Goal: Transaction & Acquisition: Purchase product/service

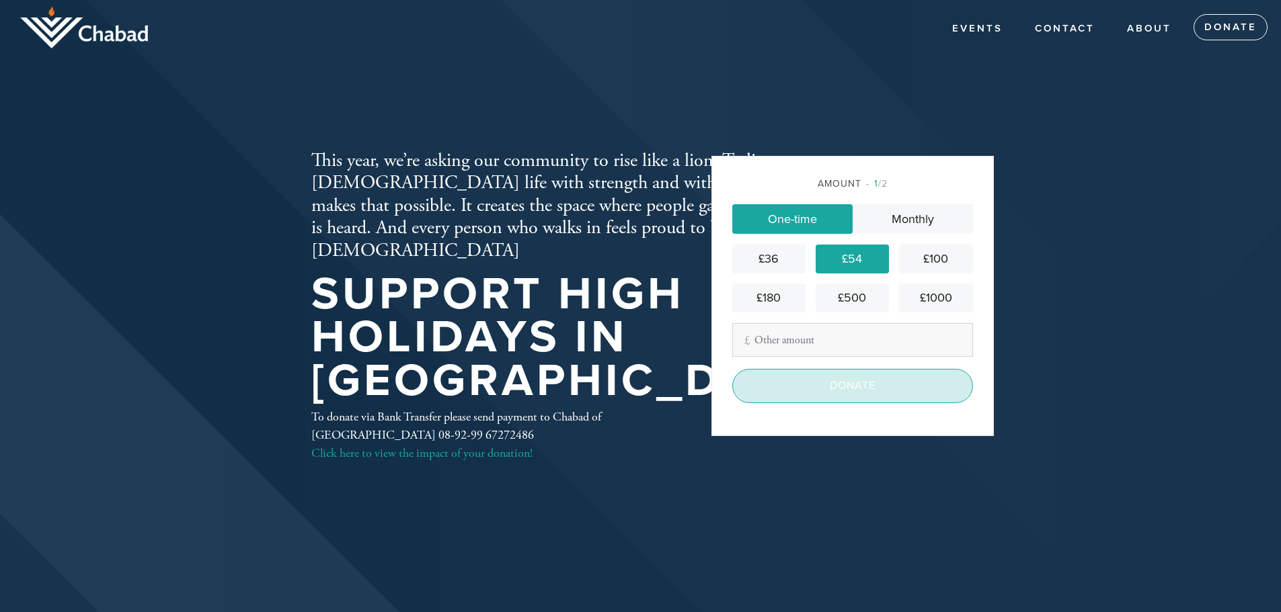
click at [895, 385] on input "Donate" at bounding box center [852, 386] width 241 height 34
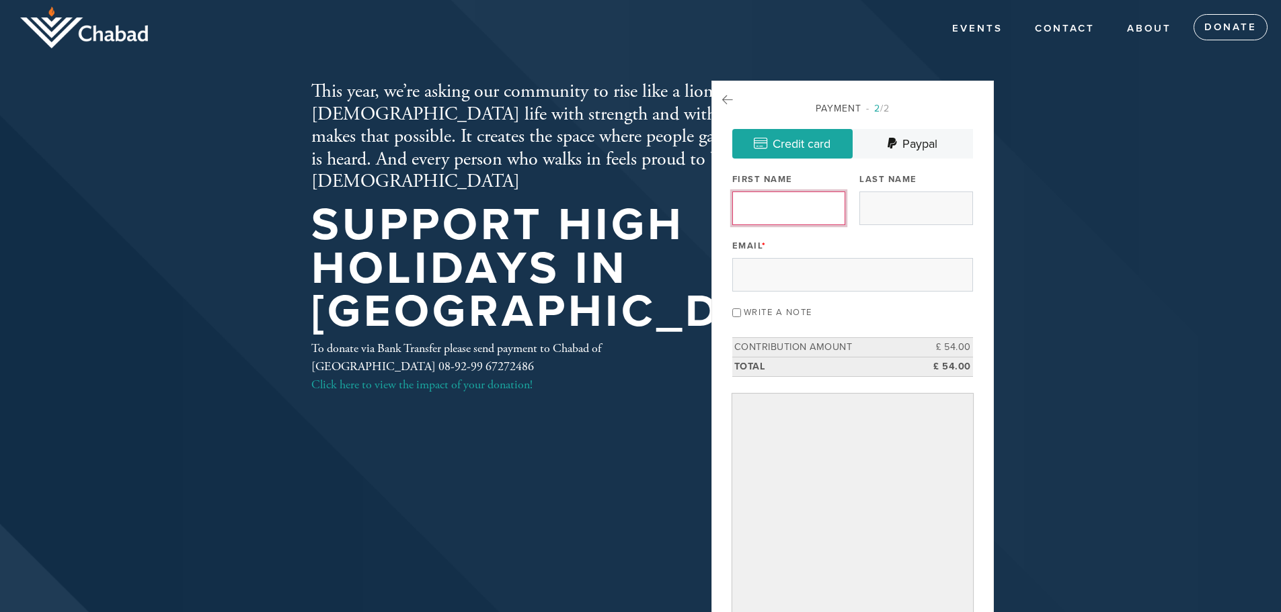
click at [757, 205] on input "First Name" at bounding box center [788, 209] width 113 height 34
type input "[PERSON_NAME]"
click at [902, 204] on input "Last Name" at bounding box center [915, 209] width 113 height 34
type input "[PERSON_NAME]"
click at [771, 273] on input "Email *" at bounding box center [852, 275] width 241 height 34
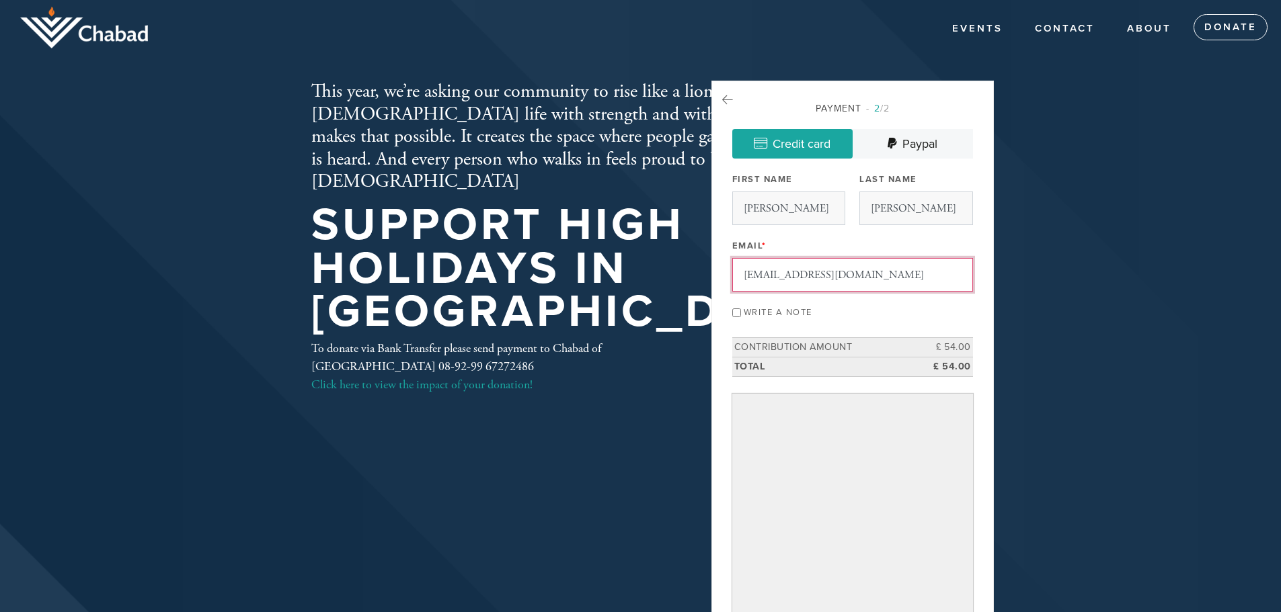
type input "[EMAIL_ADDRESS][DOMAIN_NAME]"
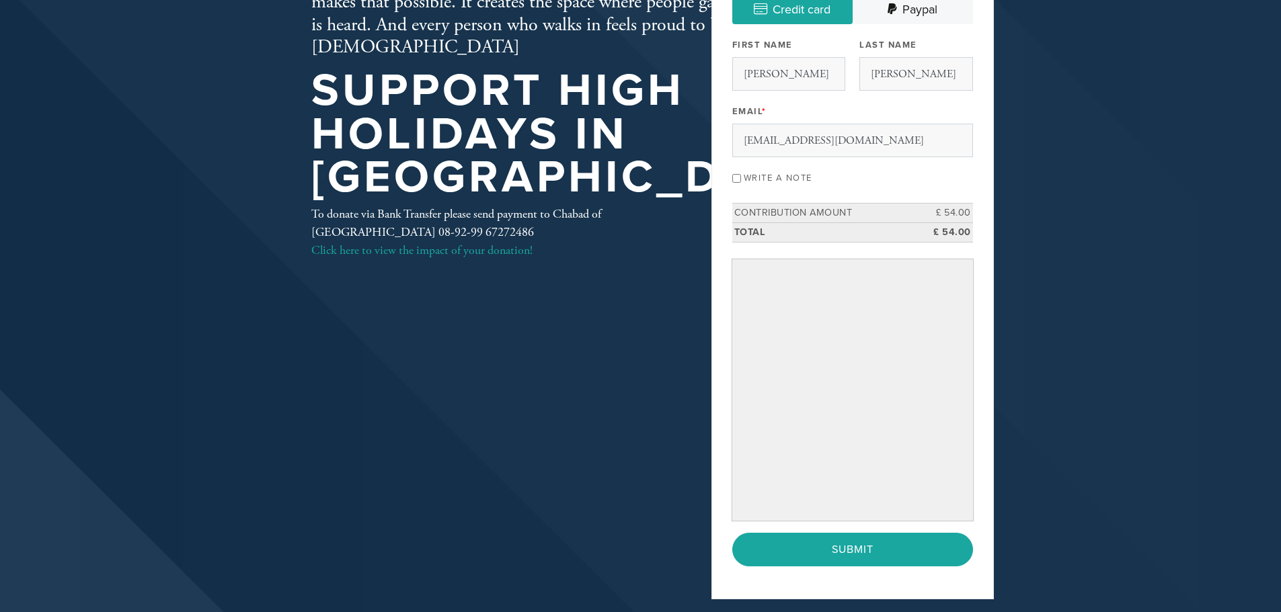
scroll to position [67, 0]
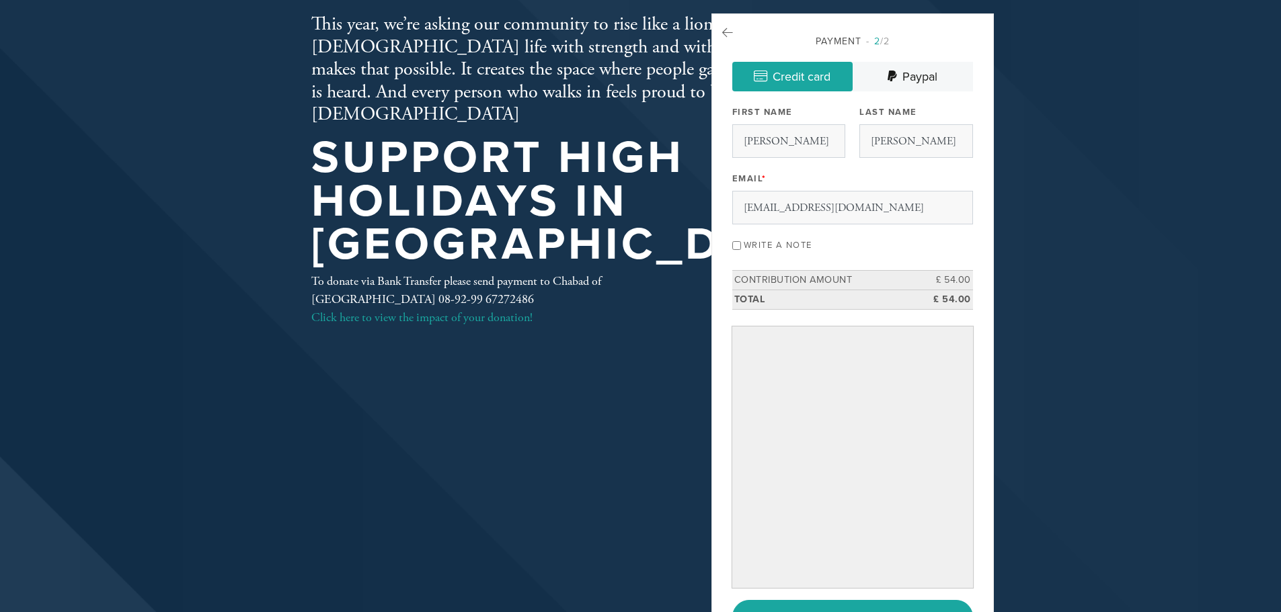
click at [740, 249] on input "Write a note" at bounding box center [736, 245] width 9 height 9
checkbox input "true"
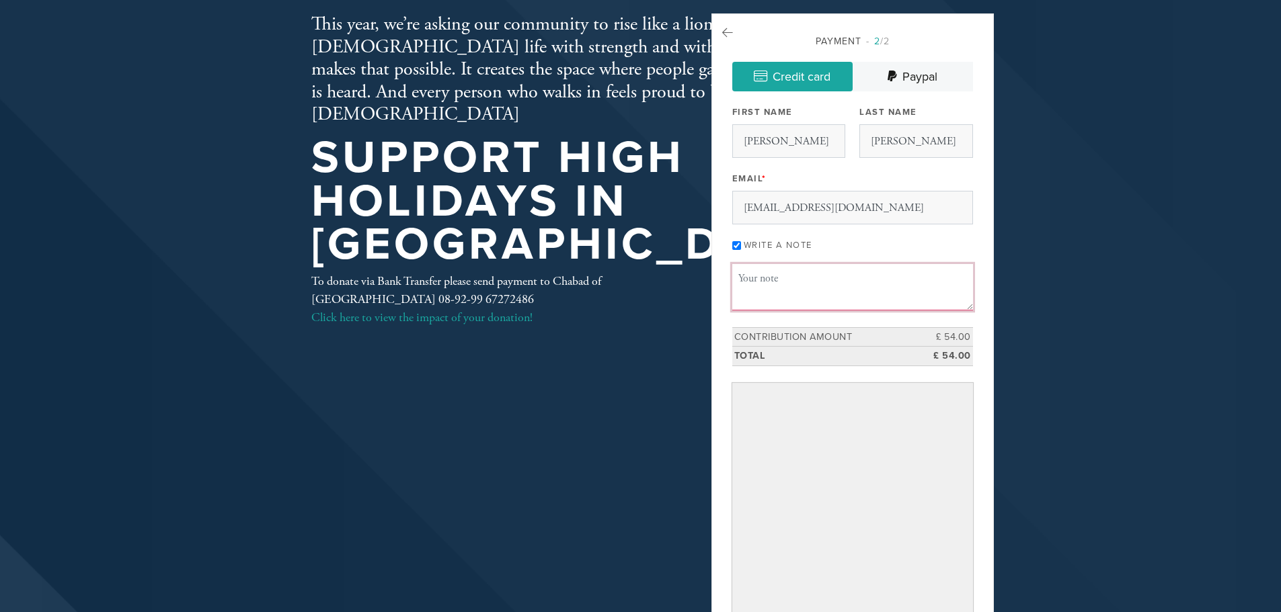
click at [755, 288] on textarea "Message or dedication" at bounding box center [852, 287] width 241 height 46
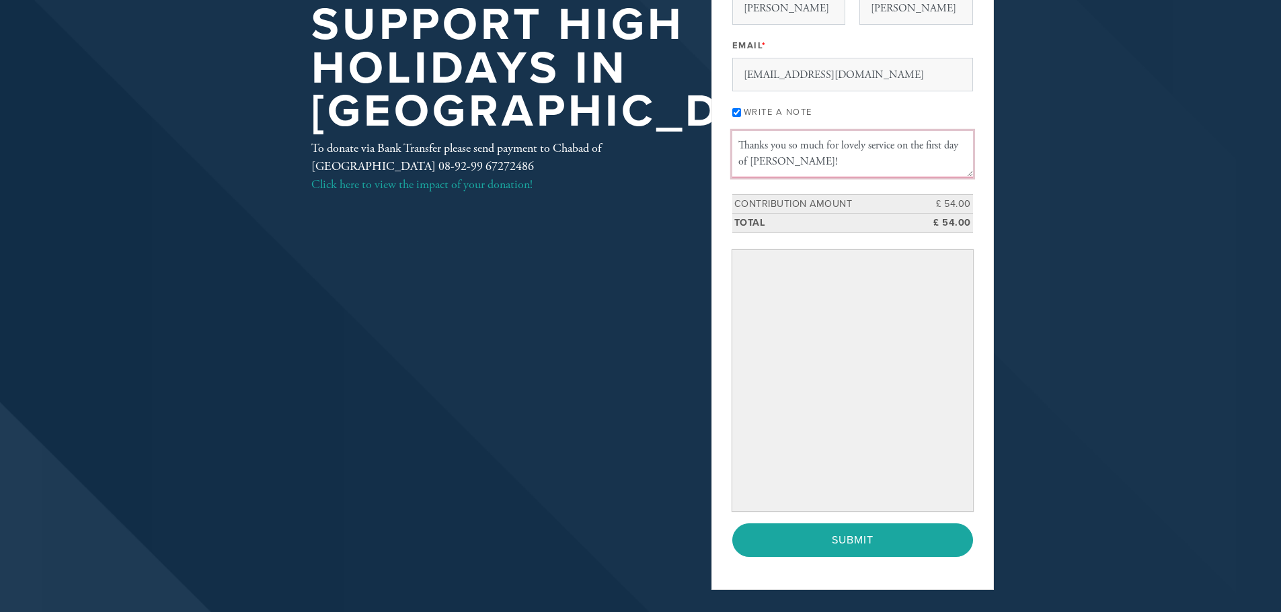
scroll to position [202, 0]
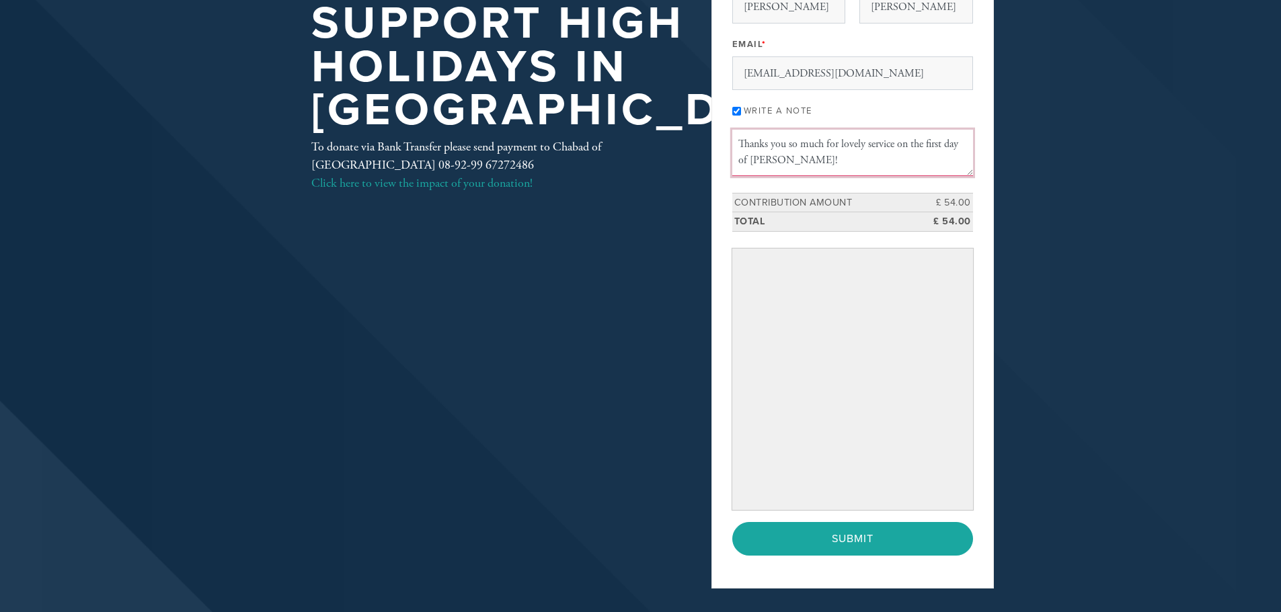
type textarea "Thanks you so much for lovely service on the first day of Rosh Hoshanah!"
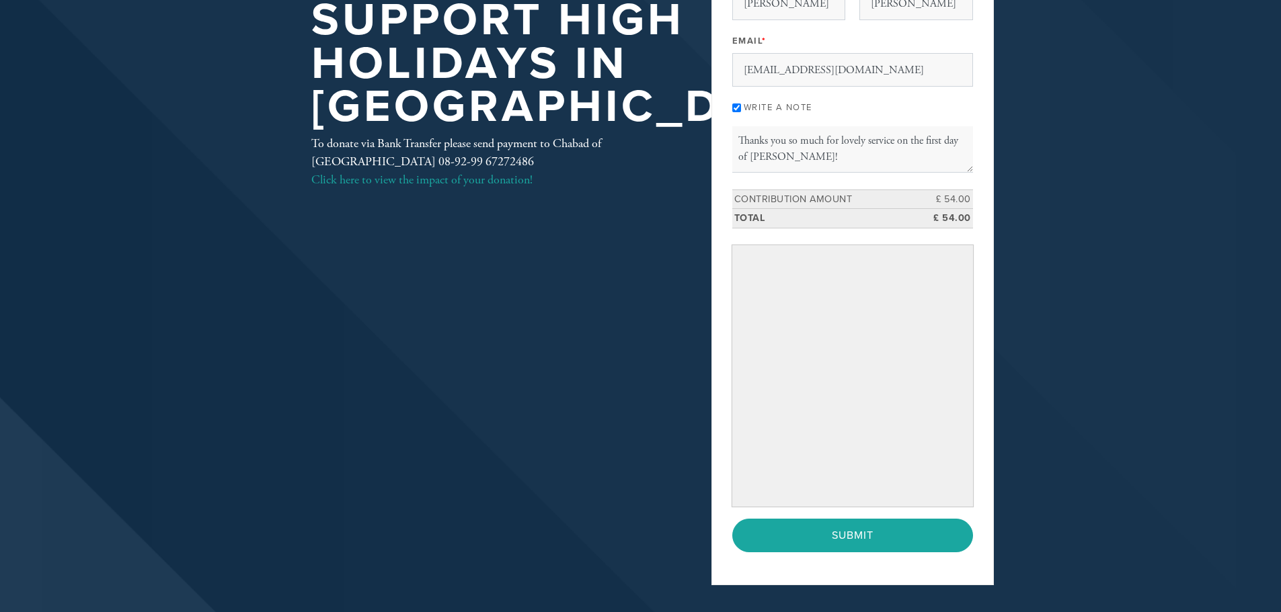
scroll to position [269, 0]
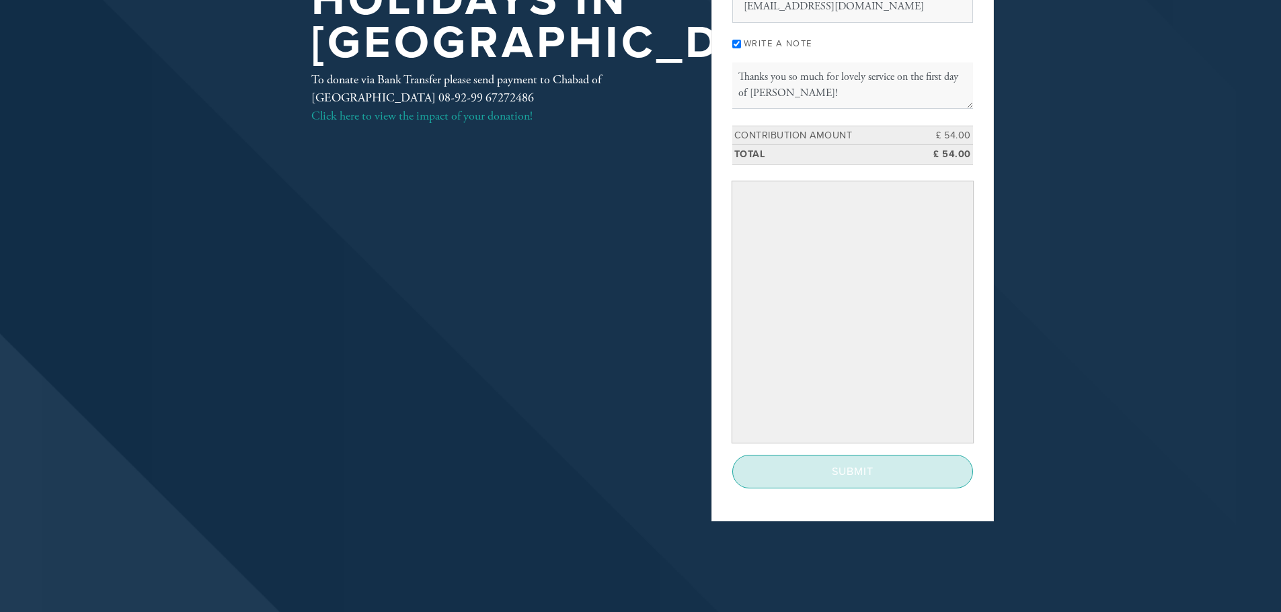
click at [864, 469] on input "Submit" at bounding box center [852, 472] width 241 height 34
